Goal: Find specific page/section: Find specific page/section

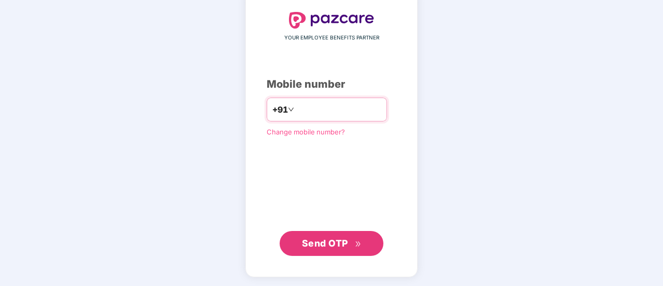
type input "**********"
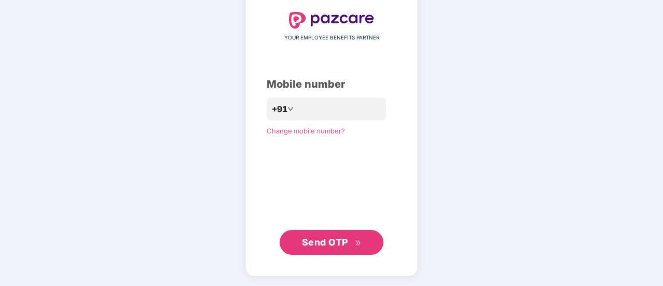
click at [353, 242] on span "Send OTP" at bounding box center [332, 242] width 60 height 15
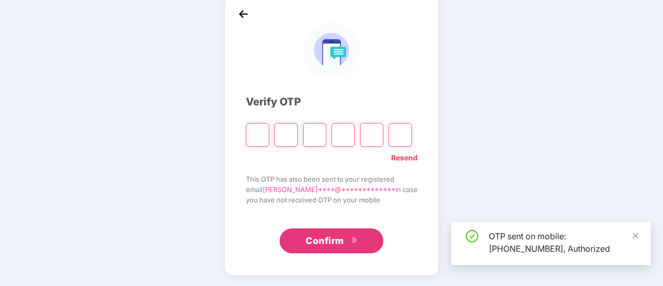
scroll to position [52, 0]
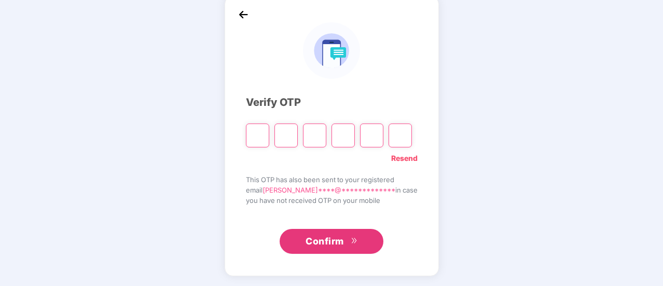
type input "*"
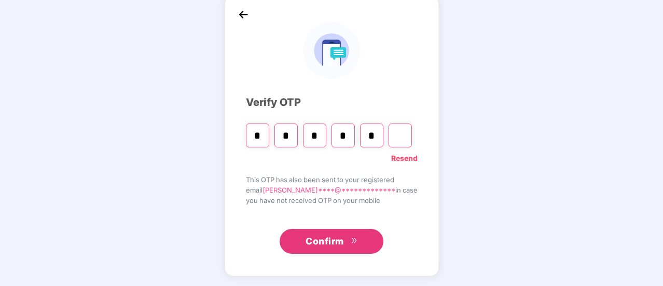
type input "*"
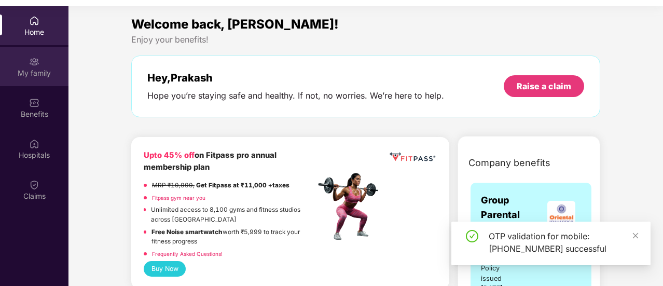
click at [31, 68] on div "My family" at bounding box center [34, 73] width 68 height 10
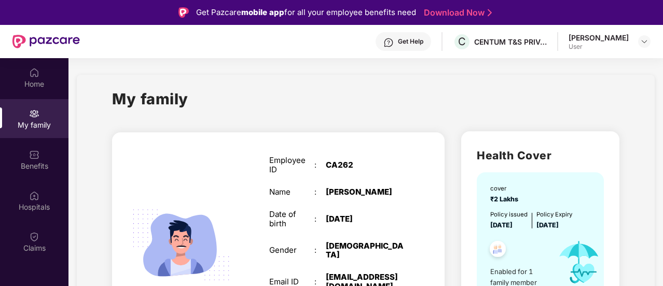
click at [415, 42] on div "Get Help" at bounding box center [410, 41] width 25 height 8
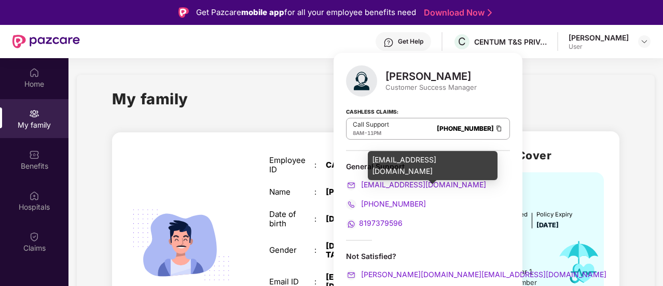
click at [413, 184] on span "[EMAIL_ADDRESS][DOMAIN_NAME]" at bounding box center [422, 184] width 127 height 9
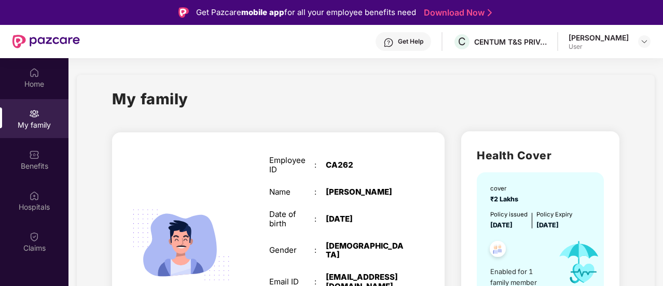
scroll to position [58, 0]
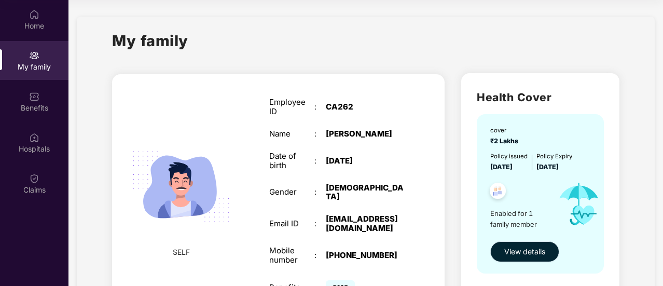
click at [543, 252] on span "View details" at bounding box center [524, 251] width 41 height 11
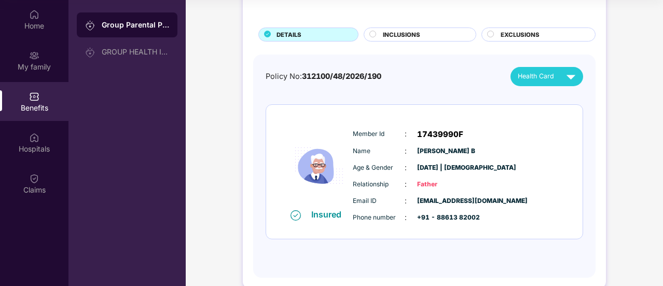
scroll to position [64, 0]
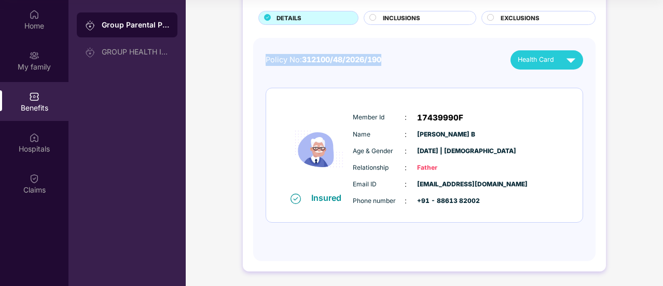
drag, startPoint x: 332, startPoint y: 60, endPoint x: 263, endPoint y: 61, distance: 69.0
click at [263, 61] on div "Policy No: 312100/48/2026/190 Health Card Insured Member Id : 17439990F Name : …" at bounding box center [424, 149] width 342 height 223
